Goal: Navigation & Orientation: Find specific page/section

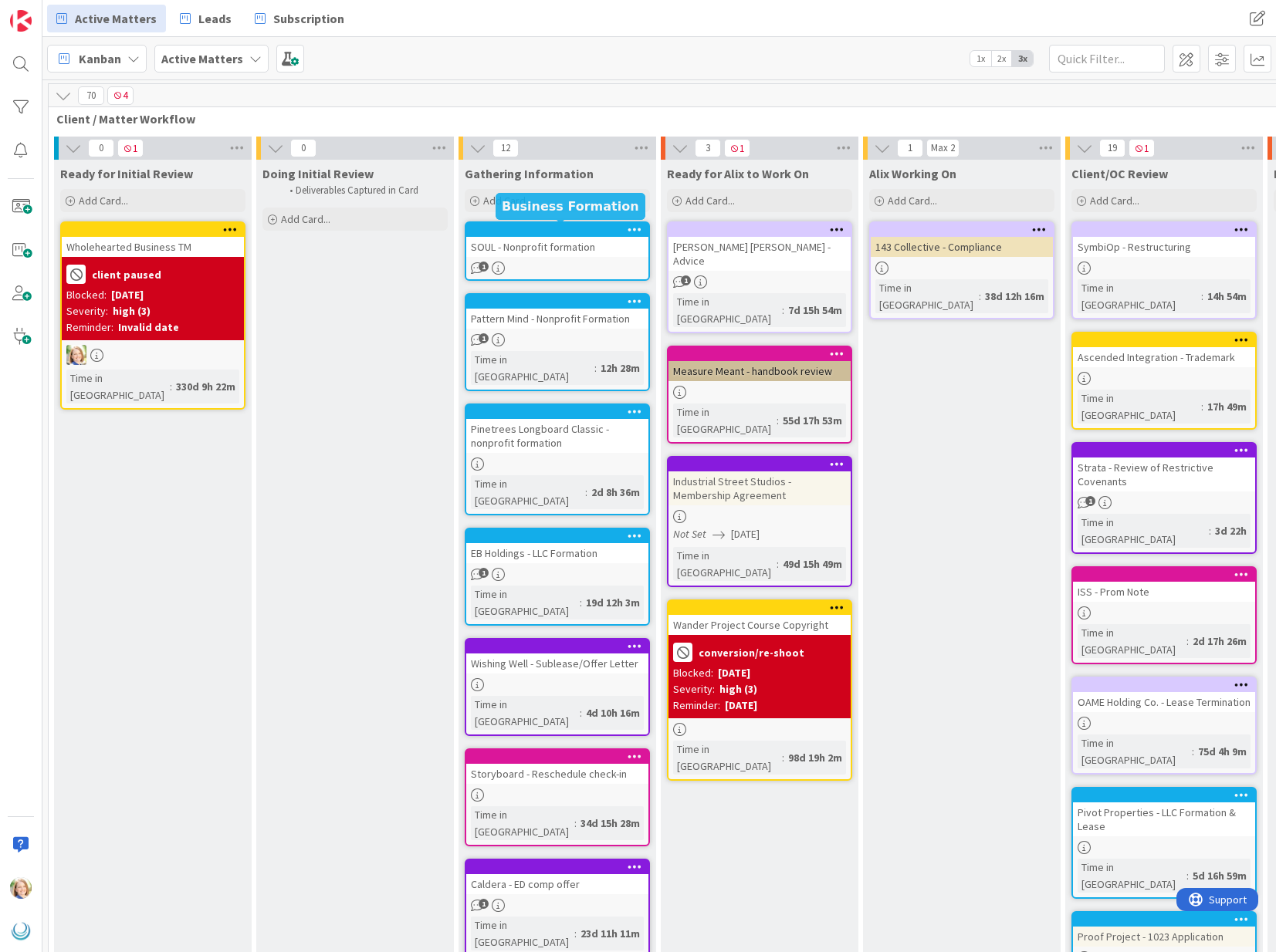
click at [552, 227] on div at bounding box center [560, 230] width 175 height 11
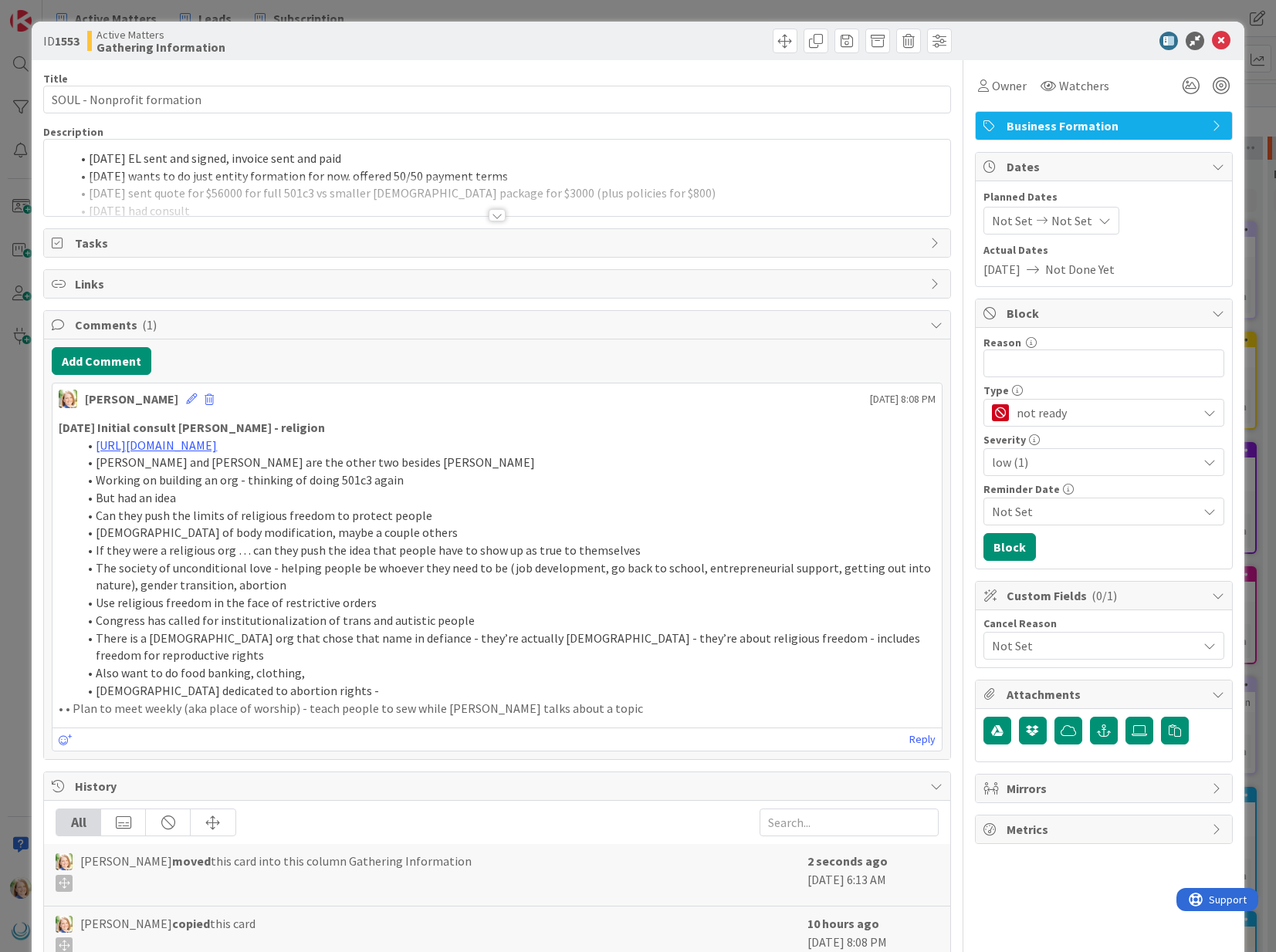
click at [85, 161] on li "[DATE] EL sent and signed, invoice sent and paid" at bounding box center [506, 159] width 872 height 18
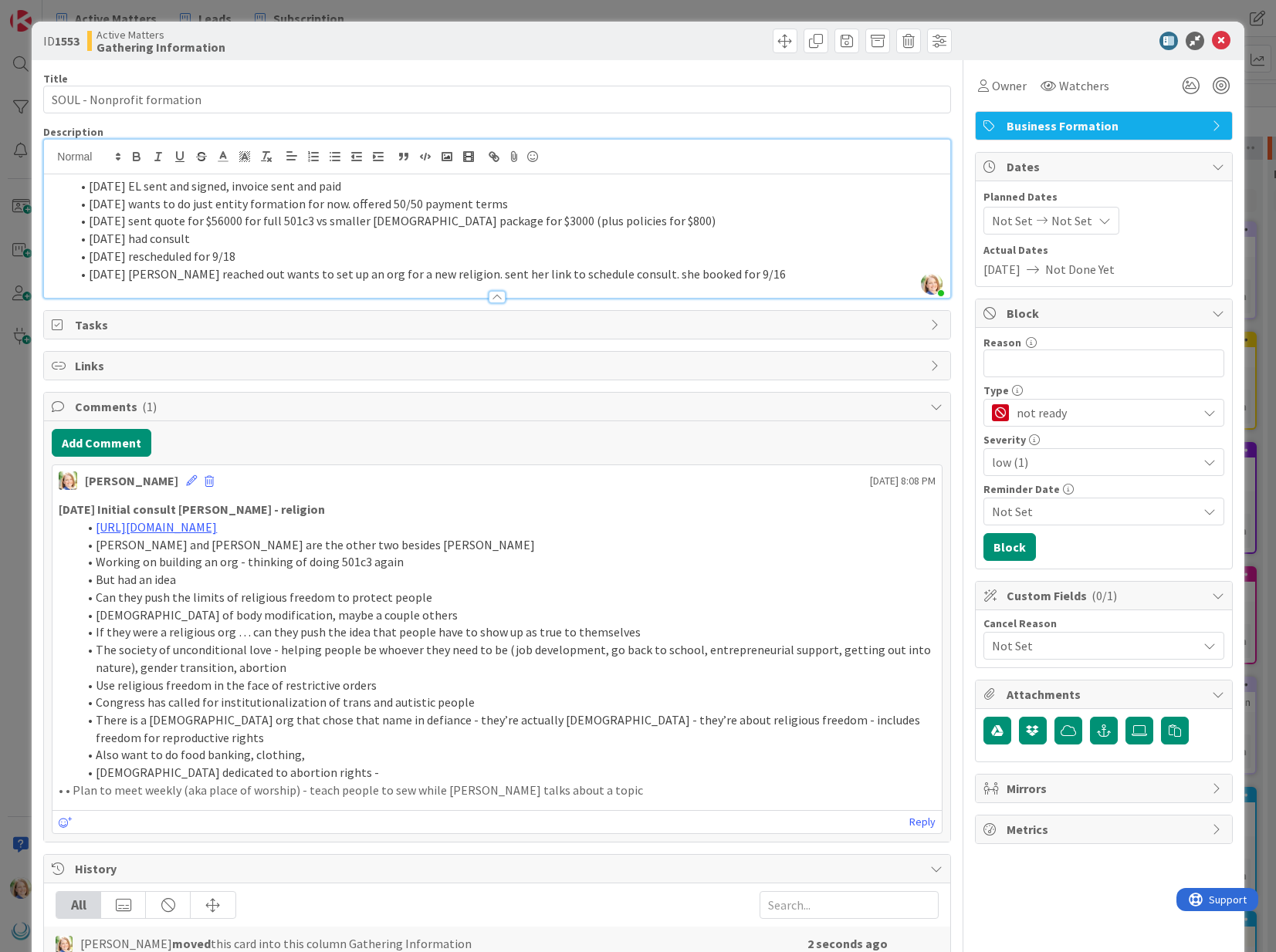
click at [86, 187] on li "[DATE] EL sent and signed, invoice sent and paid" at bounding box center [506, 185] width 872 height 18
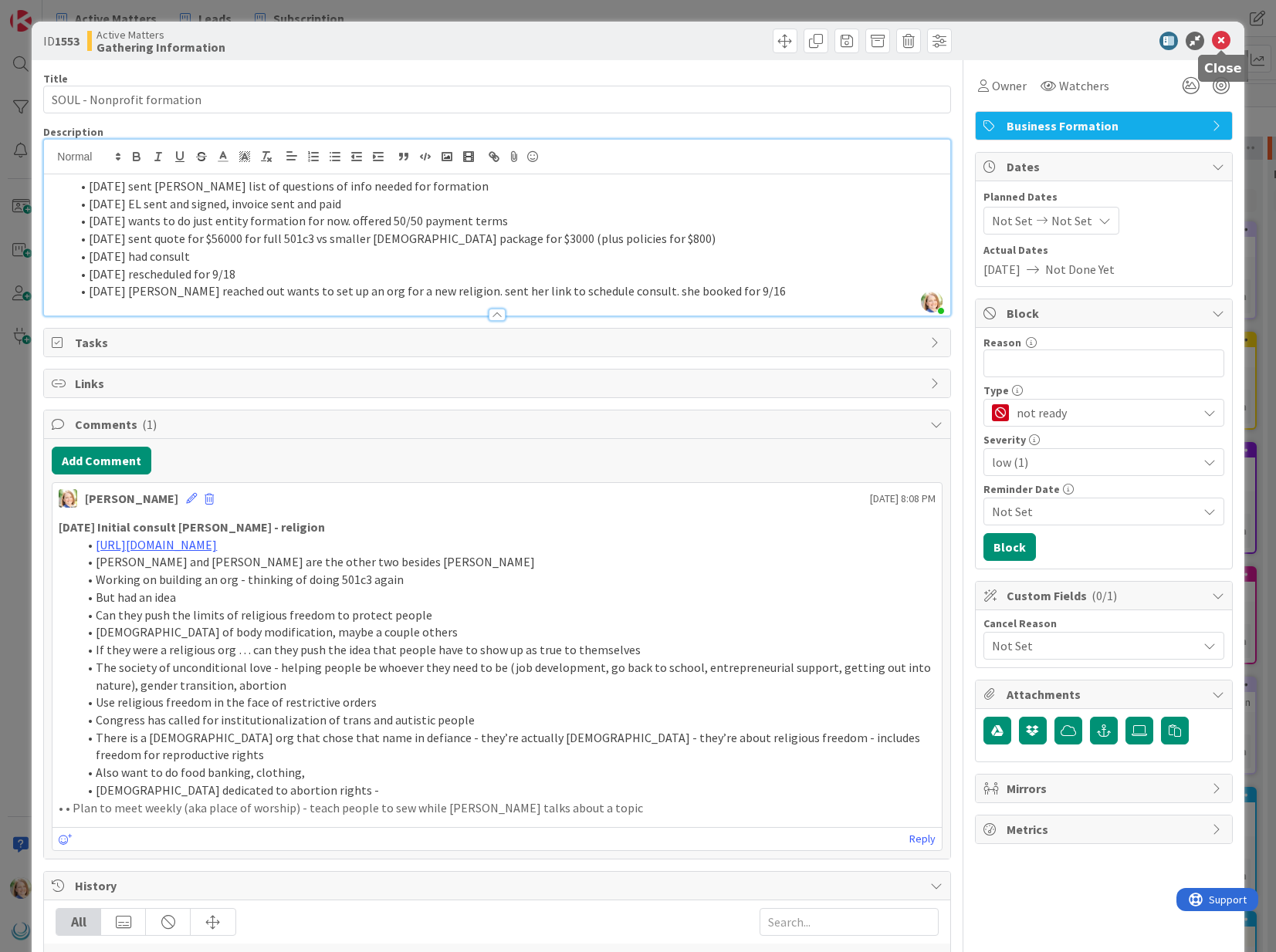
click at [1220, 41] on icon at bounding box center [1221, 41] width 19 height 19
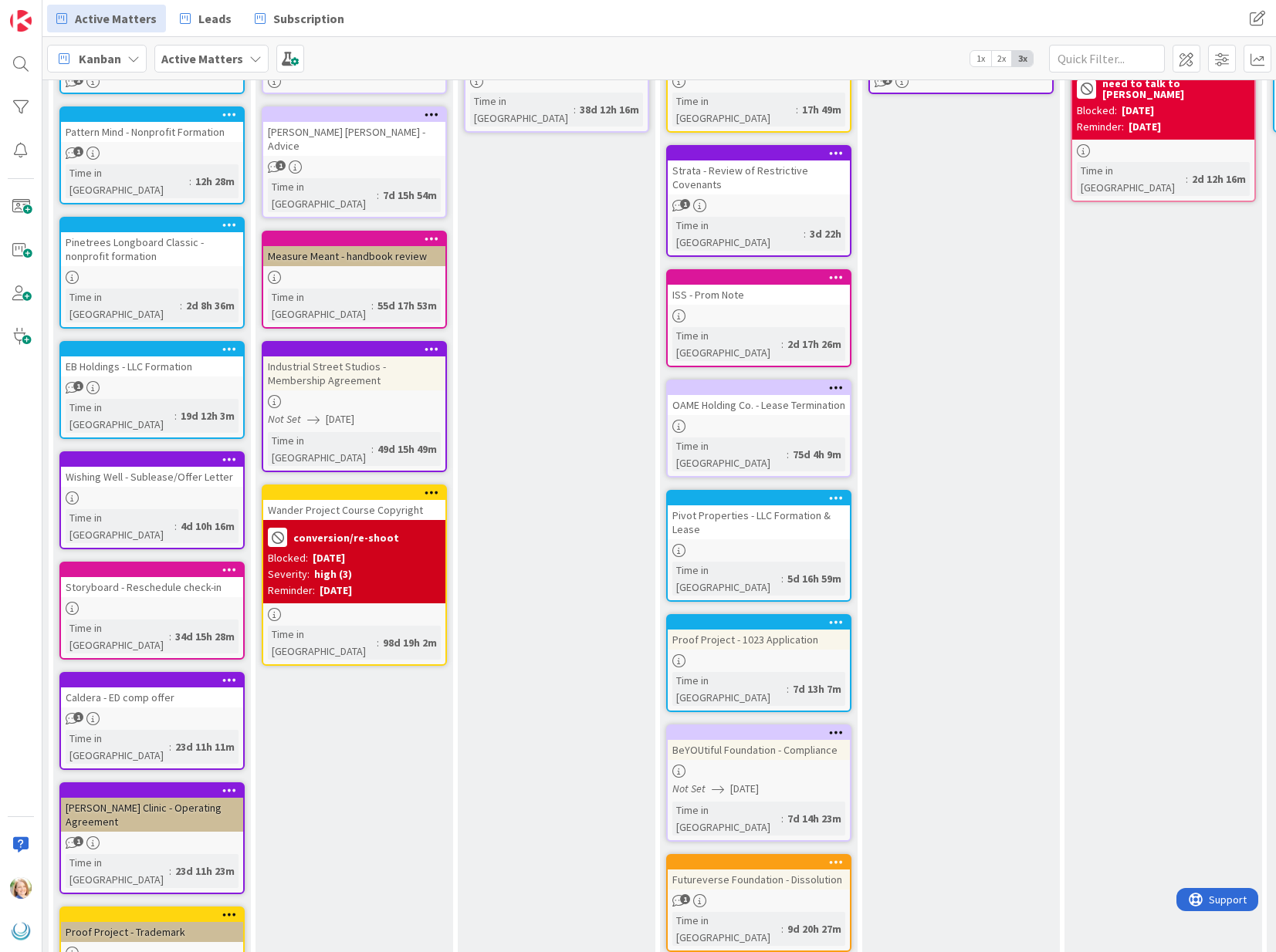
scroll to position [0, 405]
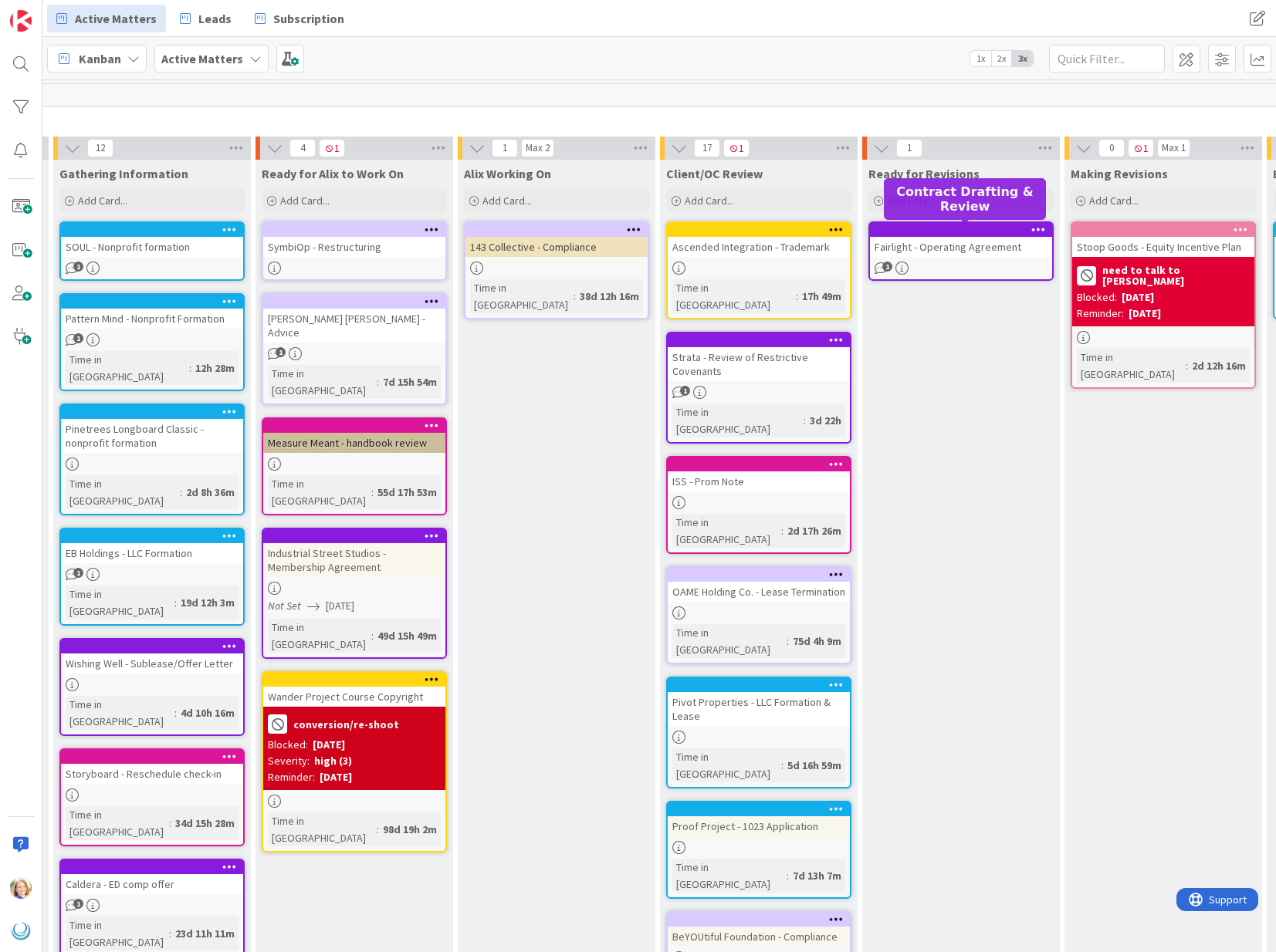
click at [969, 229] on div at bounding box center [964, 230] width 175 height 11
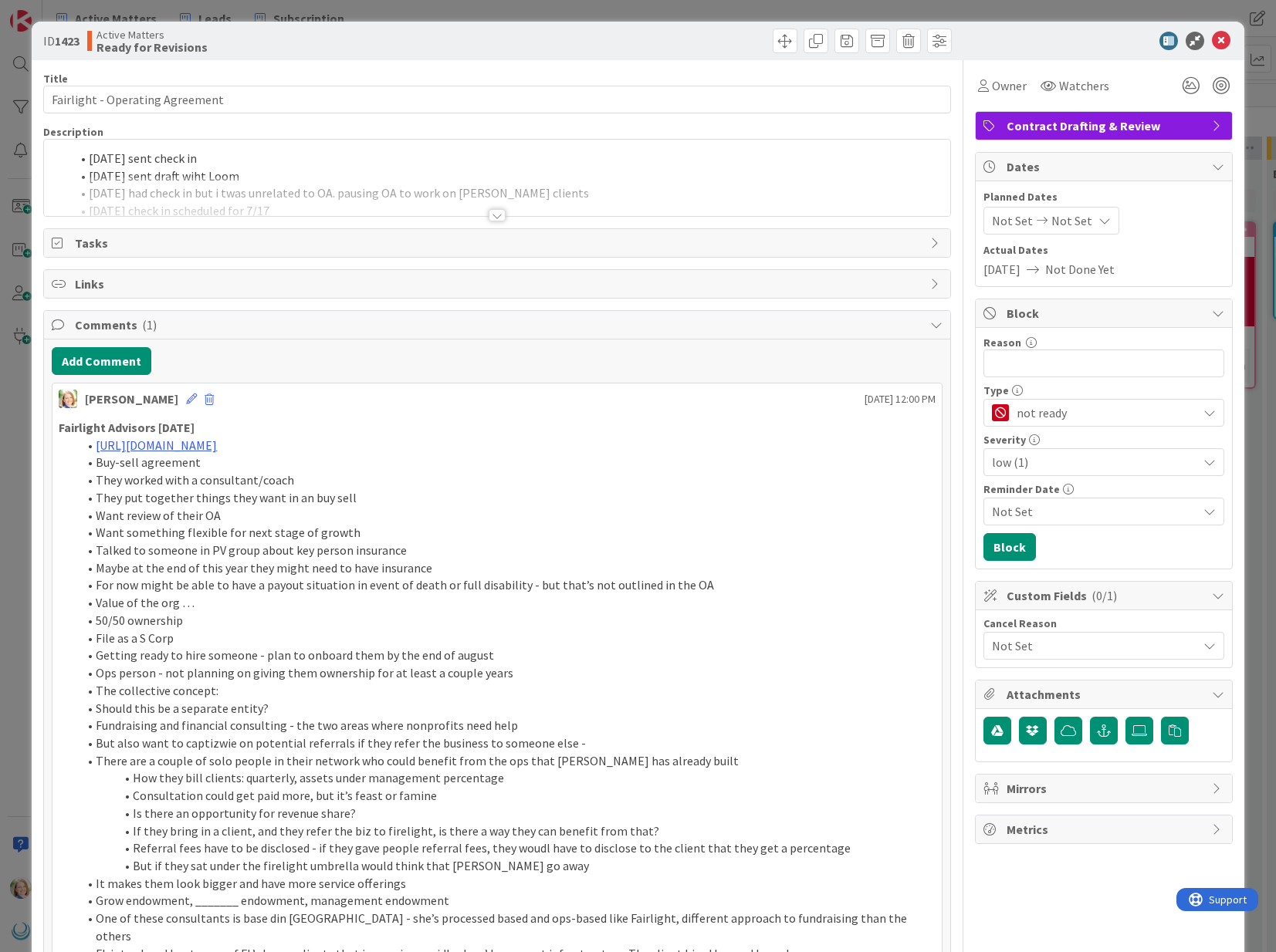
click at [89, 160] on div "[DATE] sent check in [DATE] sent draft wiht Loom [DATE] had check in but i twas…" at bounding box center [496, 178] width 906 height 76
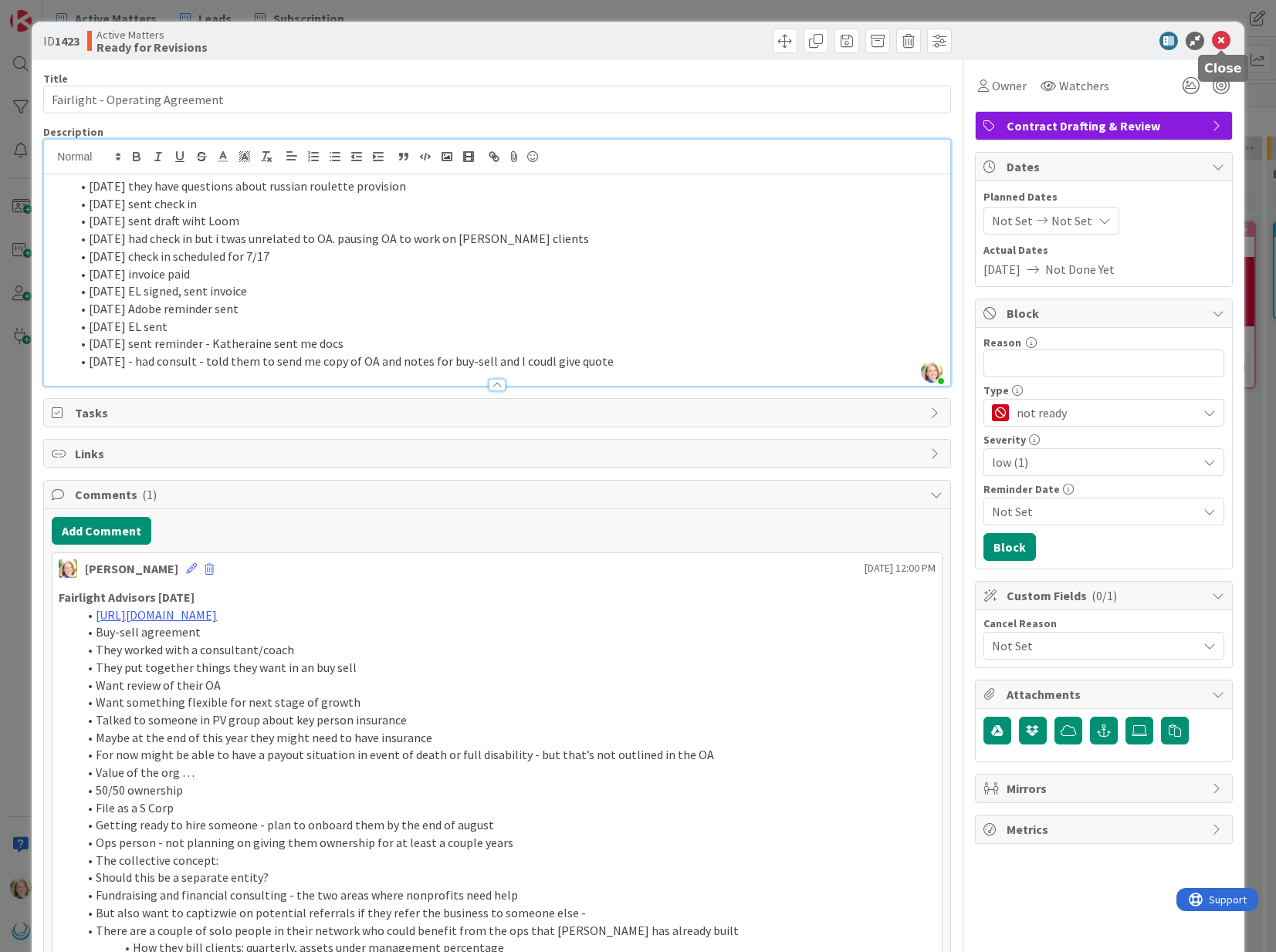
click at [1222, 40] on icon at bounding box center [1221, 41] width 19 height 19
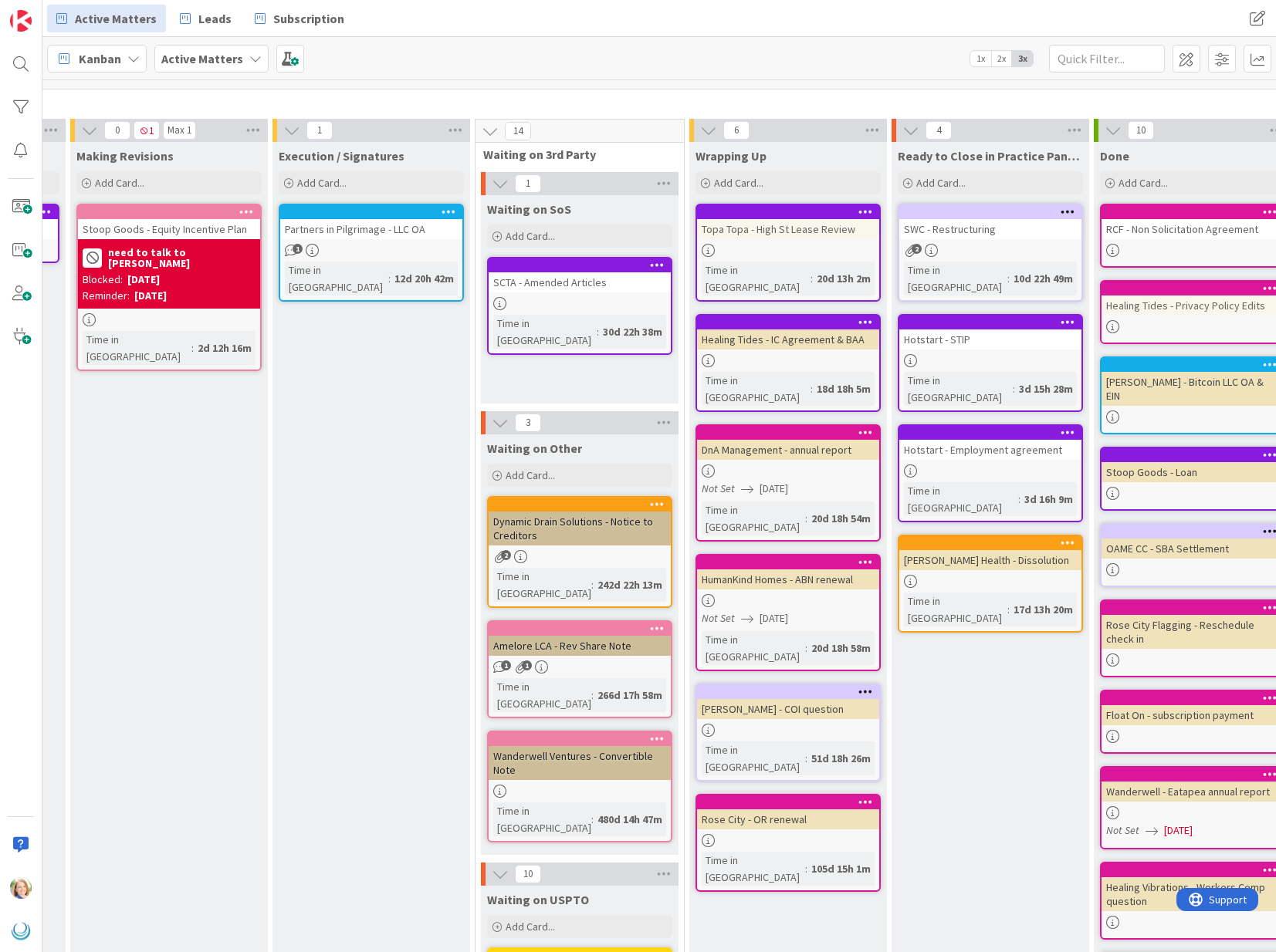
scroll to position [18, 1436]
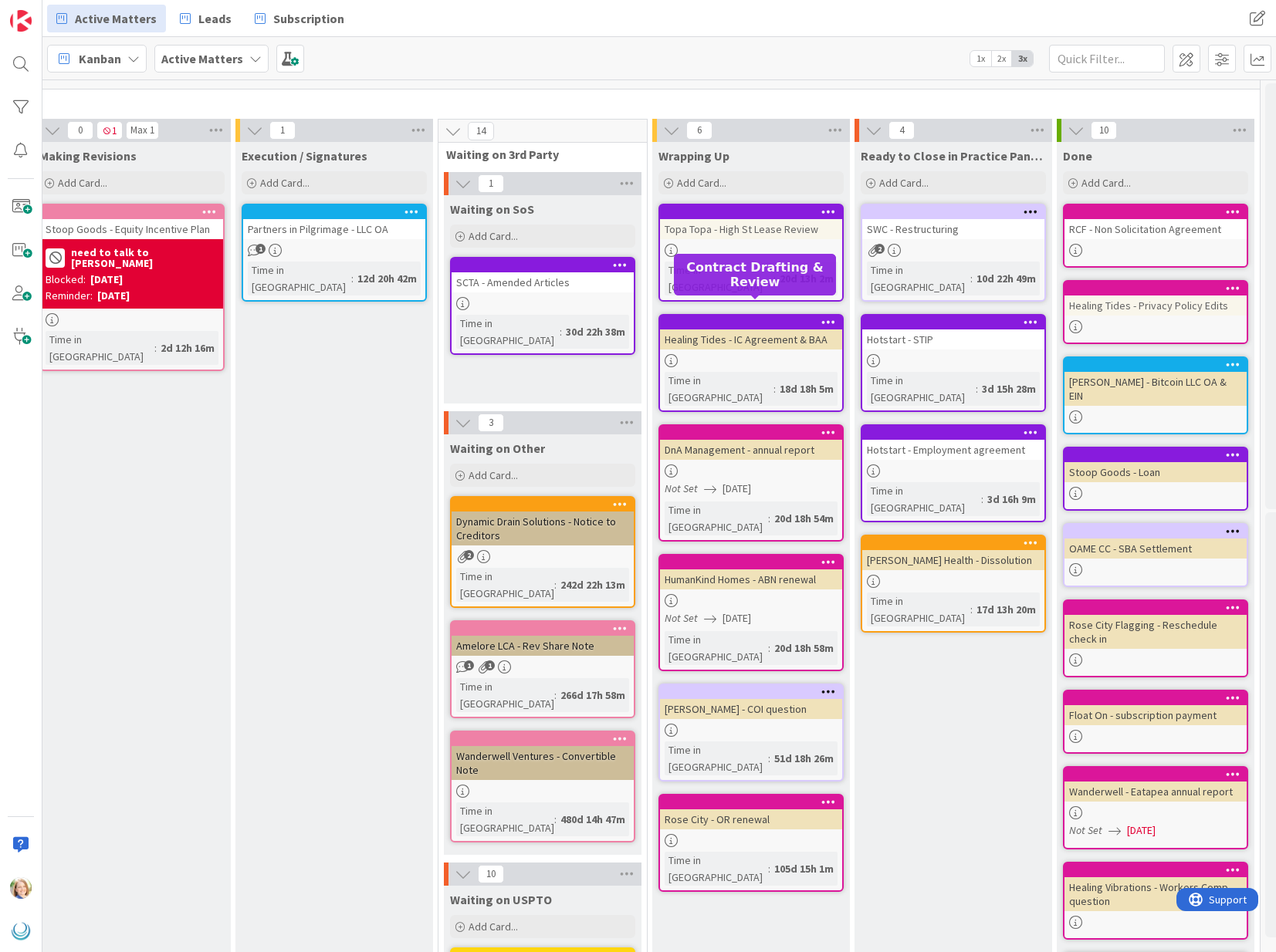
click at [752, 317] on div at bounding box center [754, 323] width 175 height 11
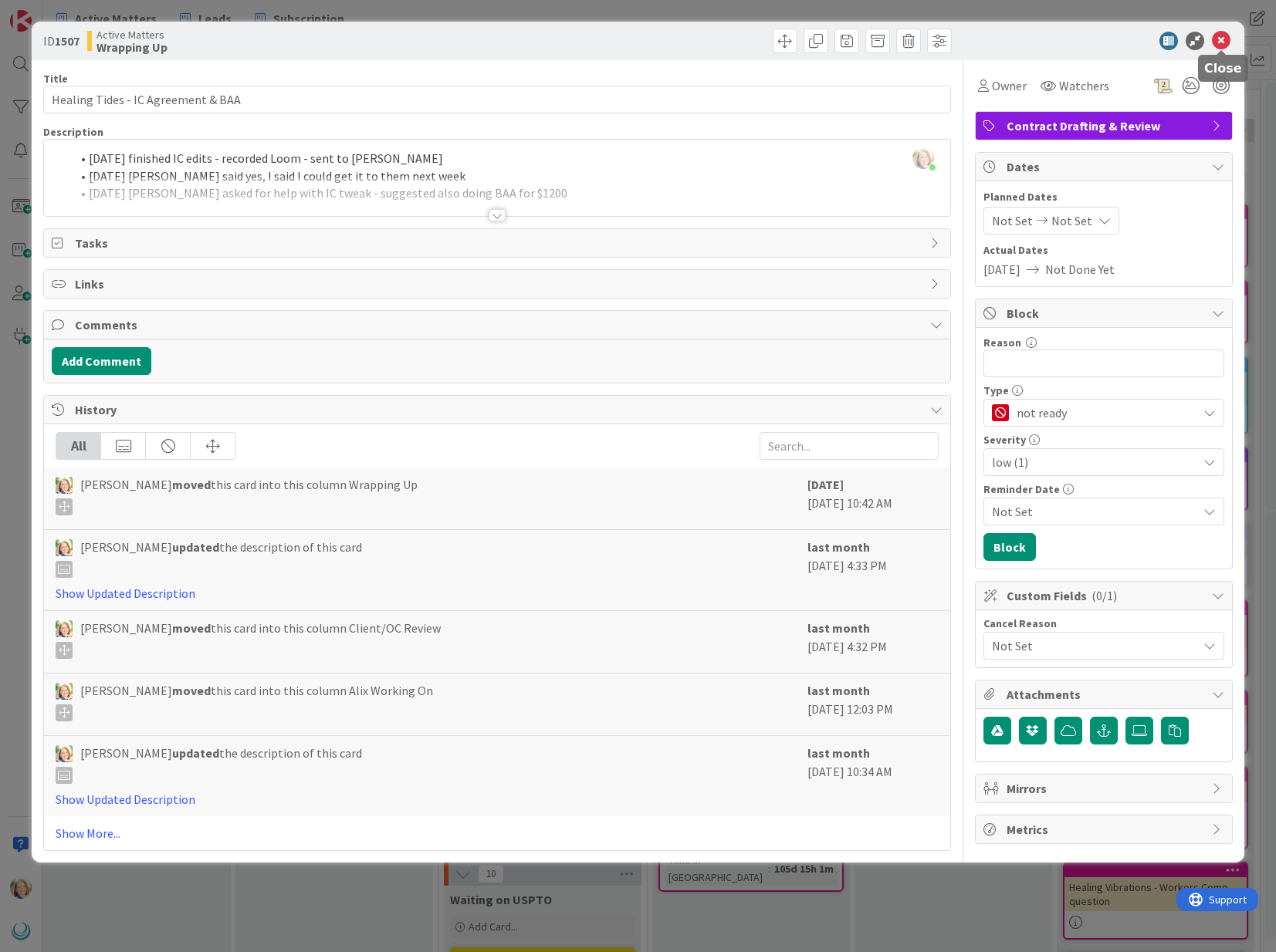
click at [1219, 37] on icon at bounding box center [1221, 41] width 19 height 19
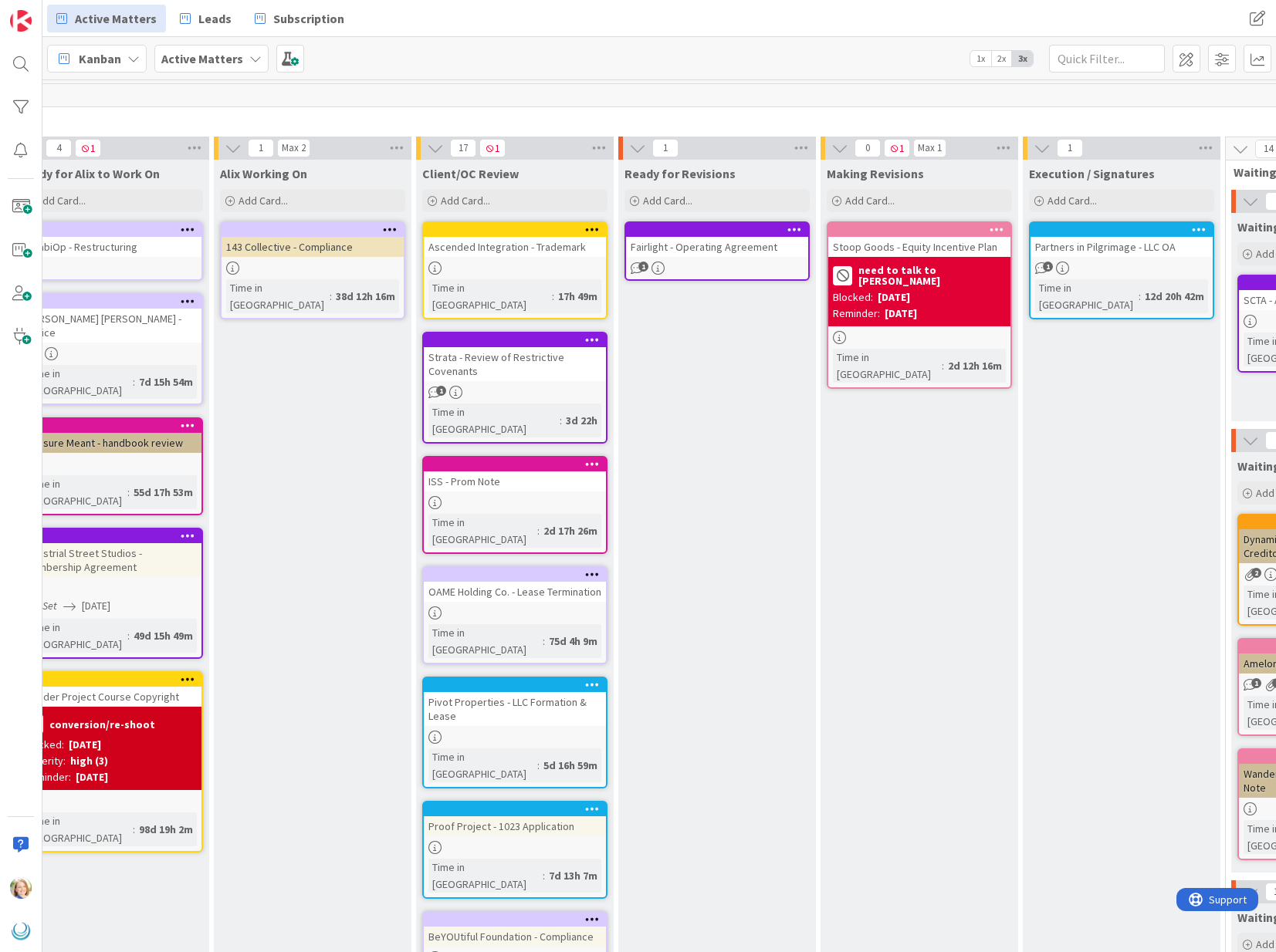
scroll to position [0, 650]
